Goal: Task Accomplishment & Management: Manage account settings

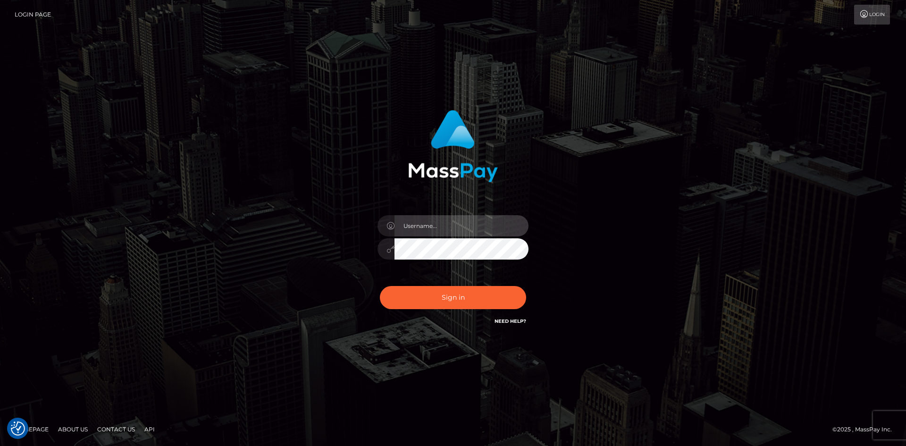
click at [475, 227] on input "text" at bounding box center [461, 225] width 134 height 21
type input "[EMAIL_ADDRESS][DOMAIN_NAME]"
click at [380, 286] on button "Sign in" at bounding box center [453, 297] width 146 height 23
